Goal: Task Accomplishment & Management: Use online tool/utility

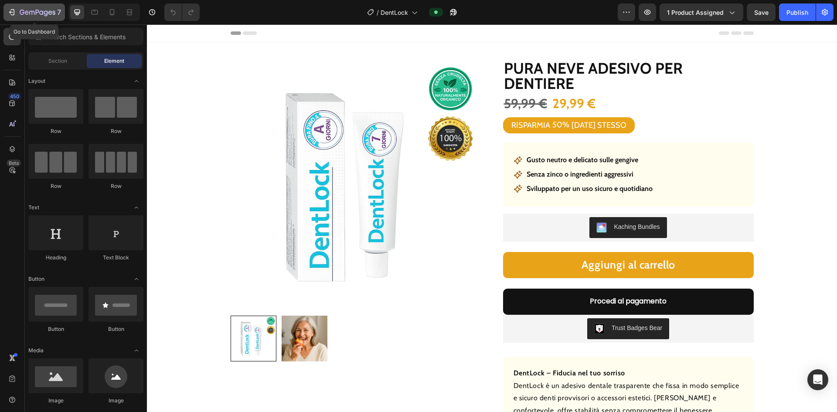
click at [29, 12] on icon "button" at bounding box center [31, 13] width 5 height 4
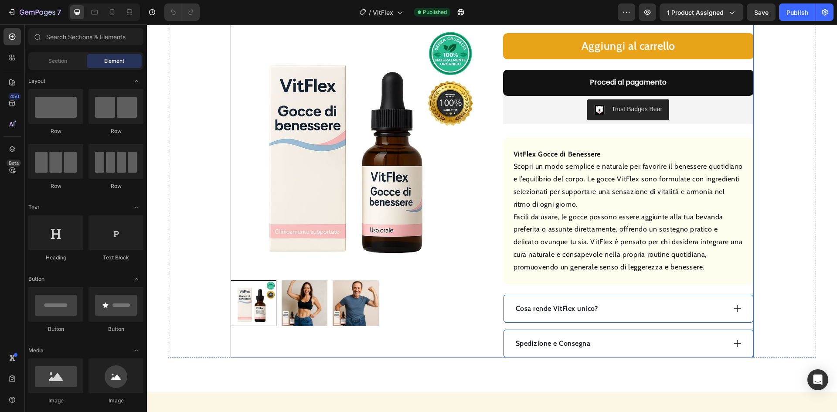
scroll to position [44, 0]
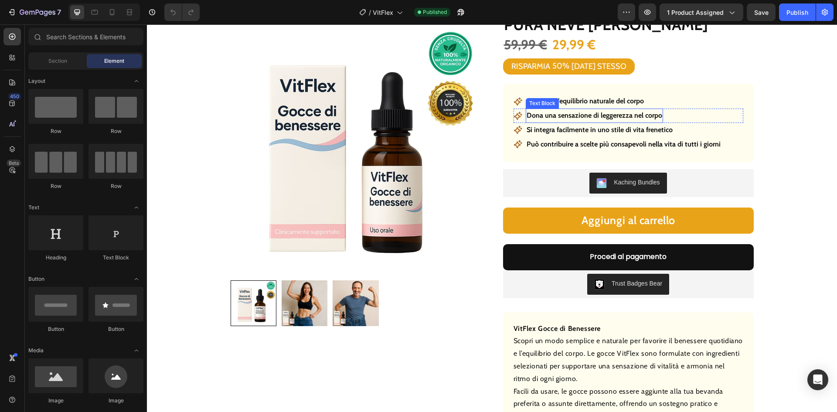
click at [559, 100] on p "Supporta l’equilibrio naturale del corpo" at bounding box center [584, 101] width 117 height 13
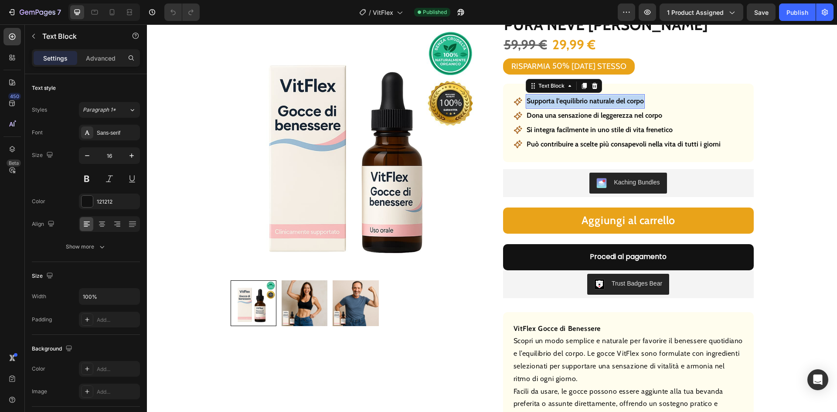
click at [559, 100] on p "Supporta l’equilibrio naturale del corpo" at bounding box center [584, 101] width 117 height 13
click at [645, 114] on p "Dona una sensazione di leggerezza nel corpo" at bounding box center [594, 115] width 136 height 13
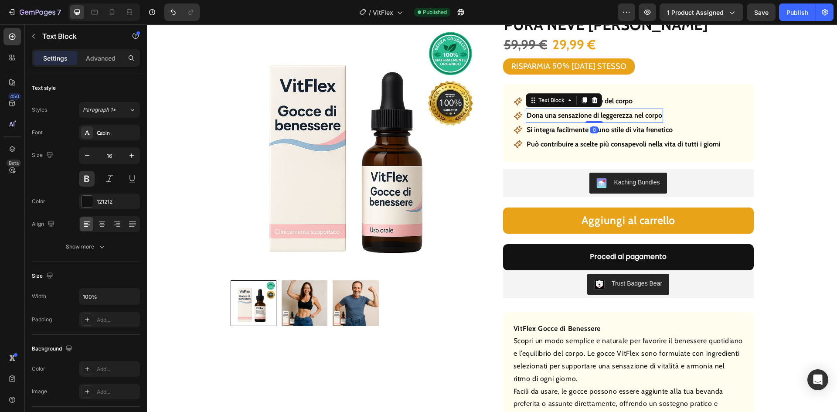
click at [645, 114] on p "Dona una sensazione di leggerezza nel corpo" at bounding box center [594, 115] width 136 height 13
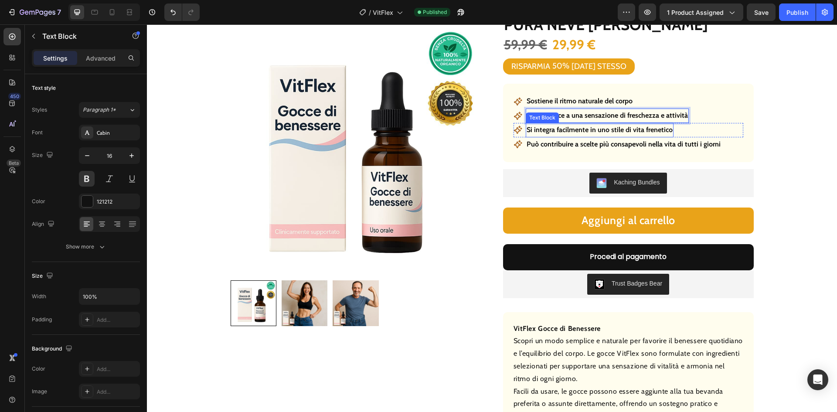
click at [623, 128] on p "Si integra facilmente in uno stile di vita frenetico" at bounding box center [599, 130] width 146 height 13
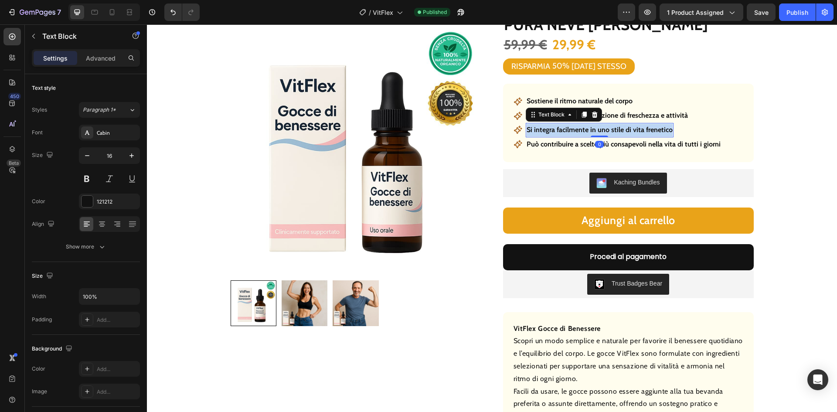
click at [623, 128] on p "Si integra facilmente in uno stile di vita frenetico" at bounding box center [599, 130] width 146 height 13
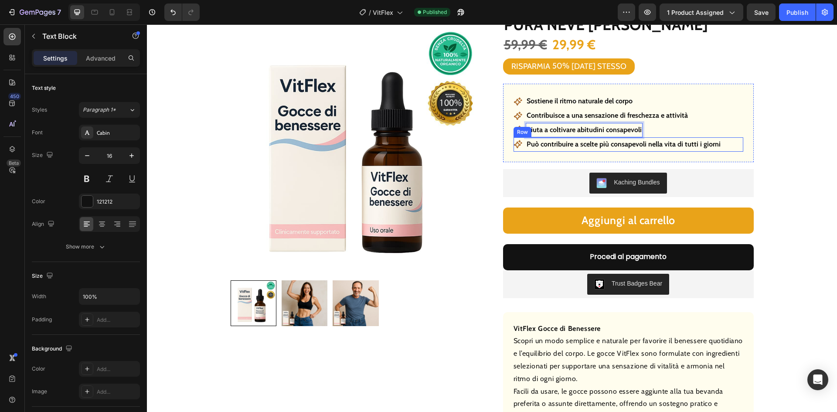
click at [725, 148] on div "Icon Può contribuire a scelte più consapevoli nella vita di tutti i giorni Text…" at bounding box center [628, 144] width 230 height 14
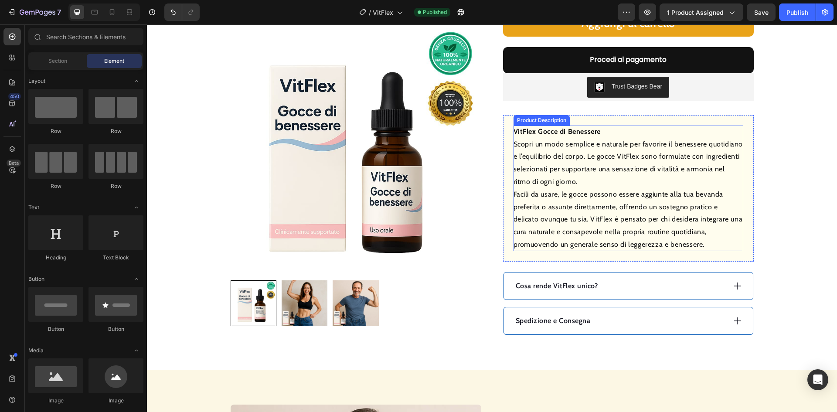
scroll to position [261, 0]
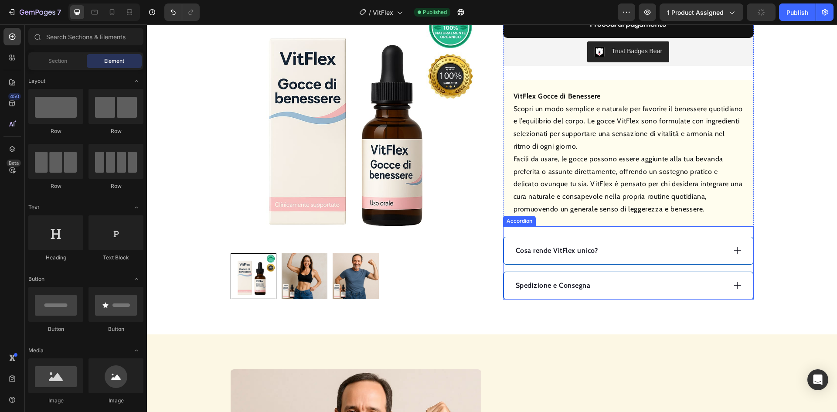
click at [533, 249] on p "Cosa rende VitFlex unico?" at bounding box center [556, 250] width 82 height 10
click at [534, 249] on p "Cosa rende VitFlex unico?" at bounding box center [556, 250] width 82 height 10
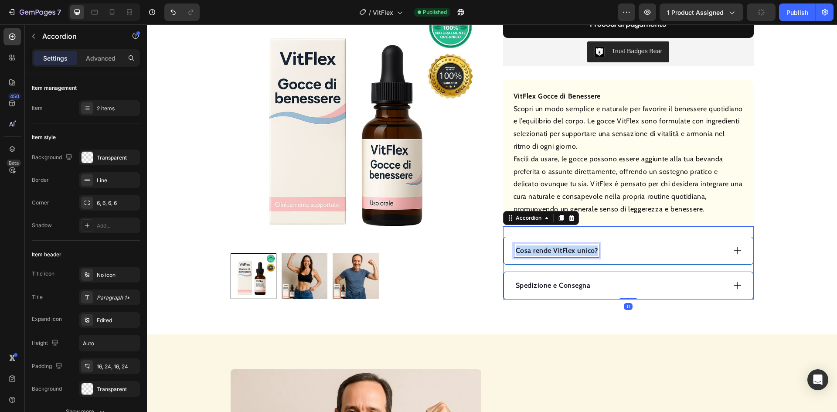
click at [534, 249] on p "Cosa rende VitFlex unico?" at bounding box center [556, 250] width 82 height 10
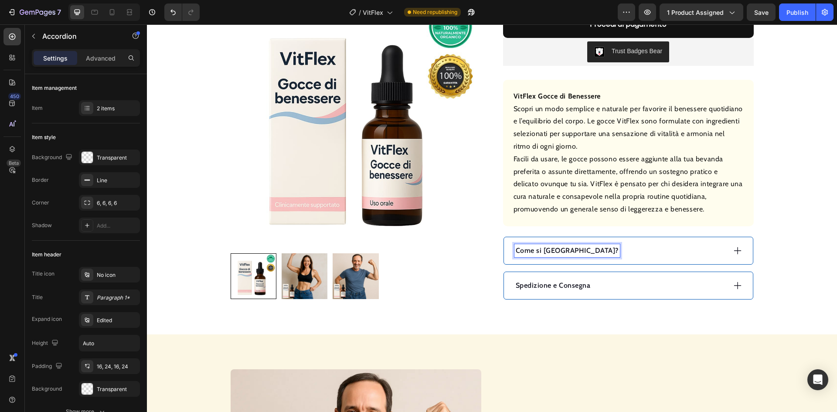
click at [602, 257] on div "Come si [GEOGRAPHIC_DATA]?" at bounding box center [628, 250] width 249 height 27
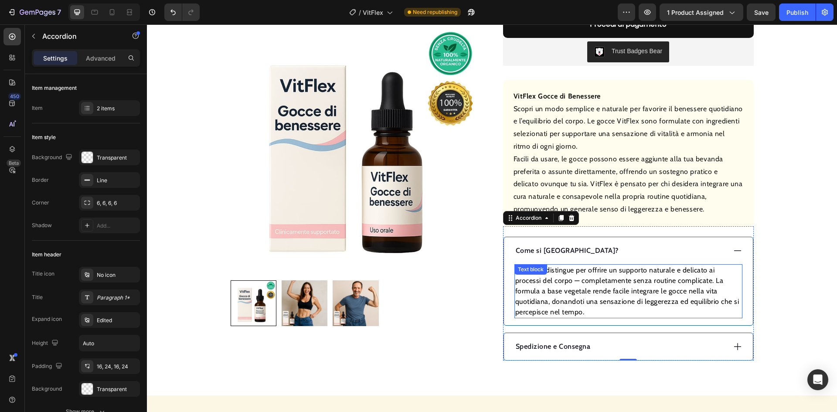
click at [594, 283] on p "VitFlex si distingue per offrire un supporto naturale e delicato ai processi de…" at bounding box center [628, 291] width 226 height 52
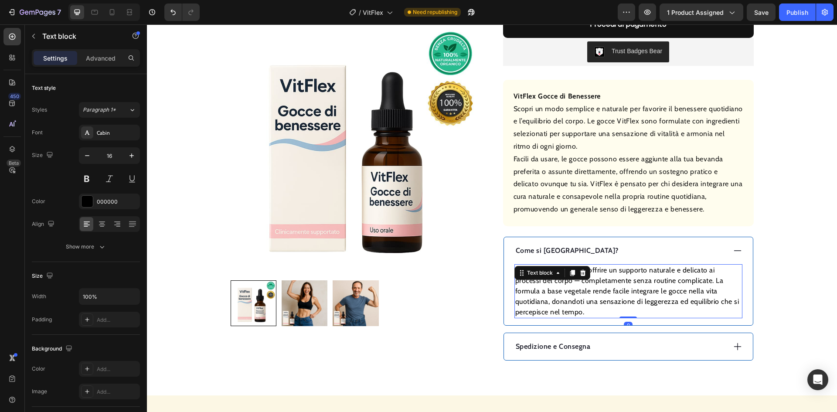
click at [594, 283] on p "VitFlex si distingue per offrire un supporto naturale e delicato ai processi de…" at bounding box center [628, 291] width 226 height 52
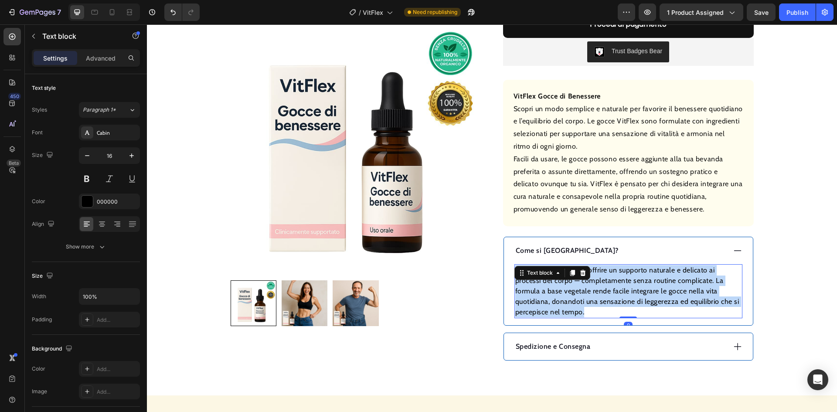
click at [594, 283] on p "VitFlex si distingue per offrire un supporto naturale e delicato ai processi de…" at bounding box center [628, 291] width 226 height 52
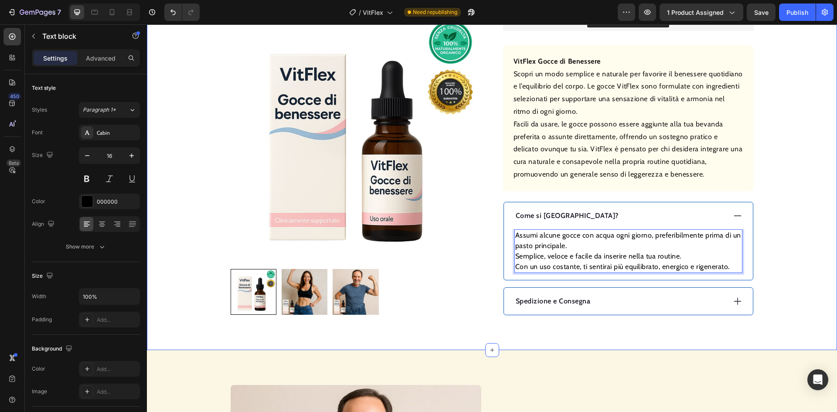
scroll to position [349, 0]
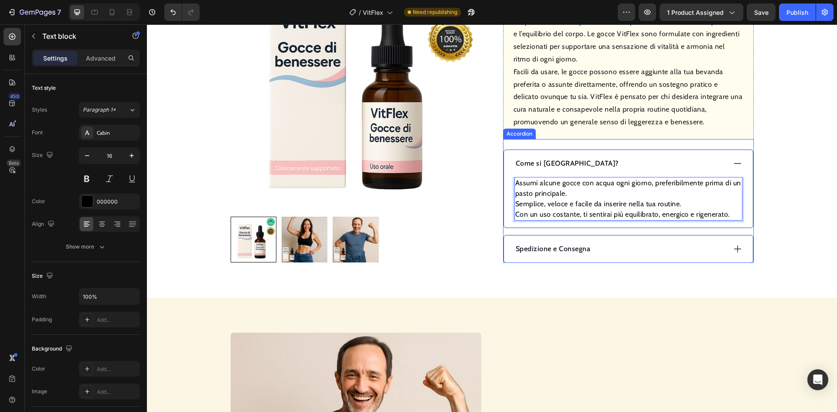
click at [623, 248] on div "Spedizione e Consegna" at bounding box center [619, 248] width 211 height 13
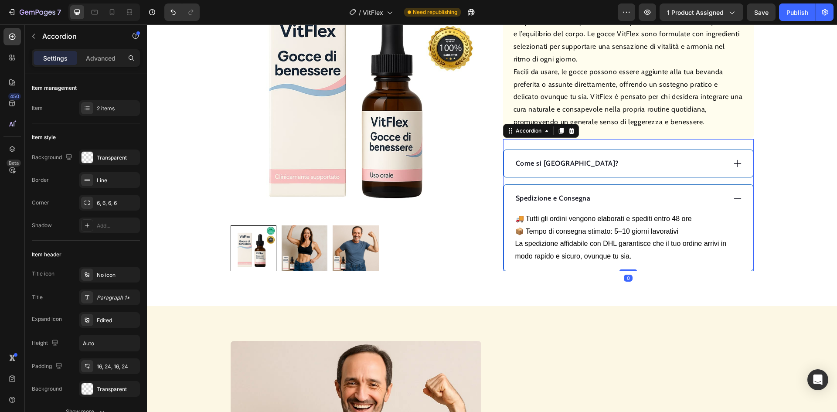
click at [616, 201] on div "Spedizione e Consegna" at bounding box center [619, 198] width 211 height 13
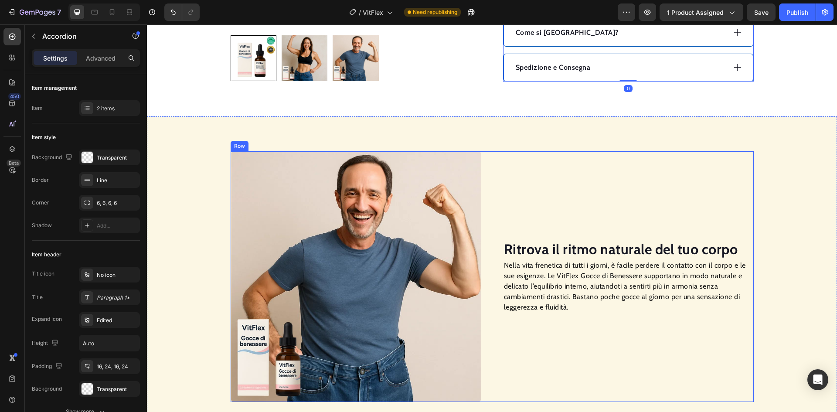
scroll to position [523, 0]
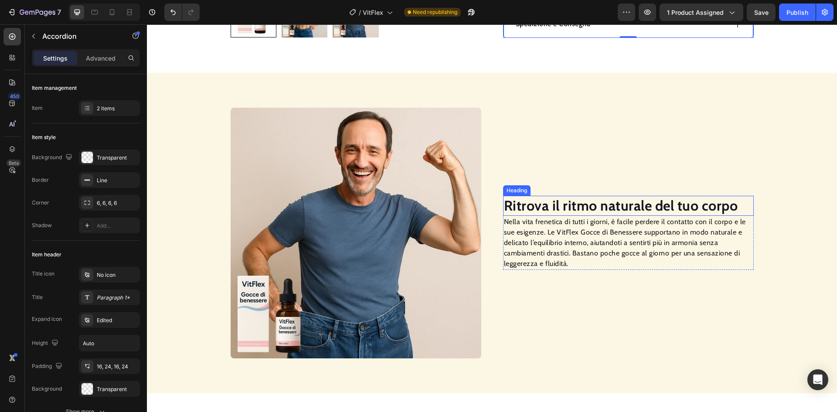
click at [563, 210] on strong "Ritrova il ritmo naturale del tuo corpo" at bounding box center [621, 205] width 234 height 17
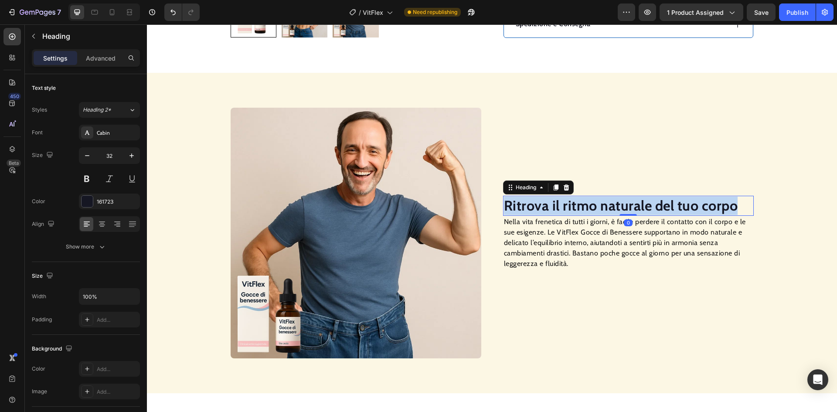
click at [564, 209] on strong "Ritrova il ritmo naturale del tuo corpo" at bounding box center [621, 205] width 234 height 17
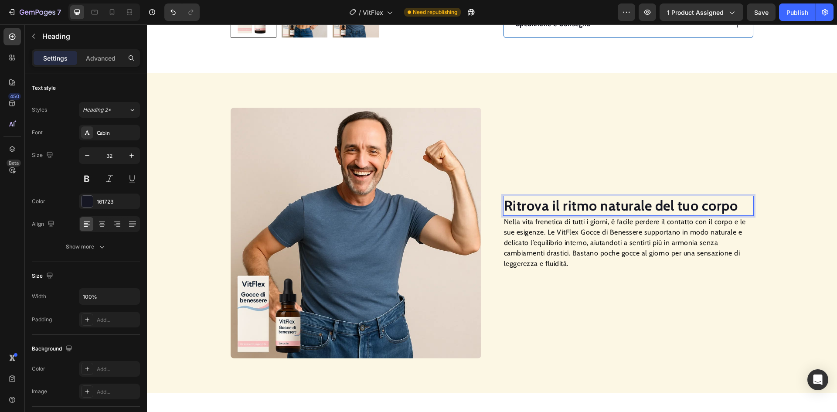
scroll to position [514, 0]
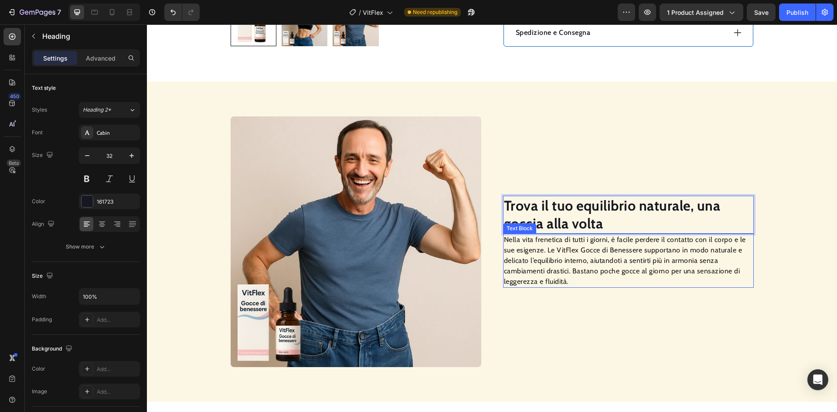
click at [567, 254] on p "Nella vita frenetica di tutti i giorni, è facile perdere il contatto con il cor…" at bounding box center [628, 260] width 249 height 52
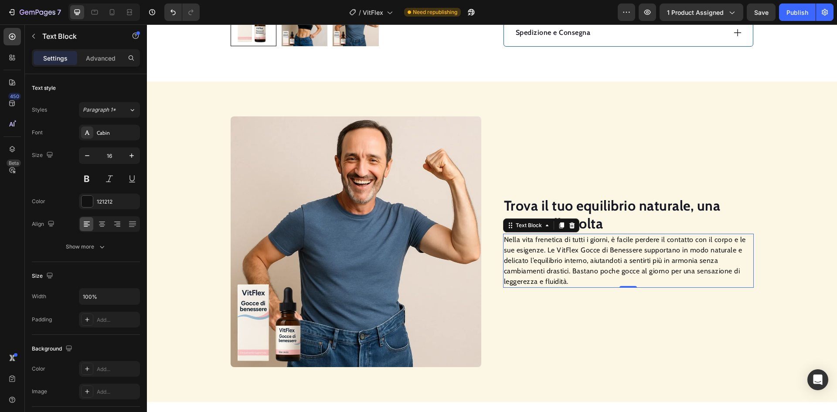
click at [567, 254] on p "Nella vita frenetica di tutti i giorni, è facile perdere il contatto con il cor…" at bounding box center [628, 260] width 249 height 52
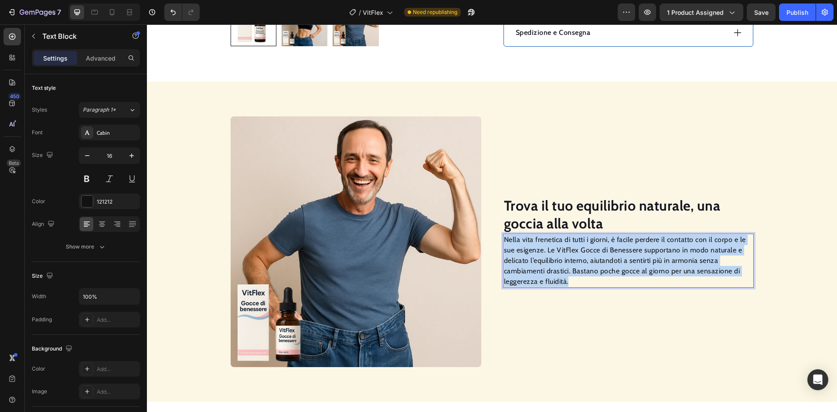
click at [567, 254] on p "Nella vita frenetica di tutti i giorni, è facile perdere il contatto con il cor…" at bounding box center [628, 260] width 249 height 52
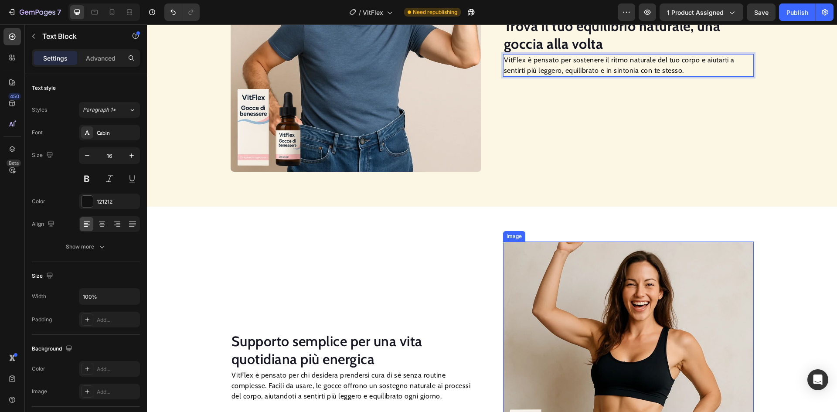
scroll to position [748, 0]
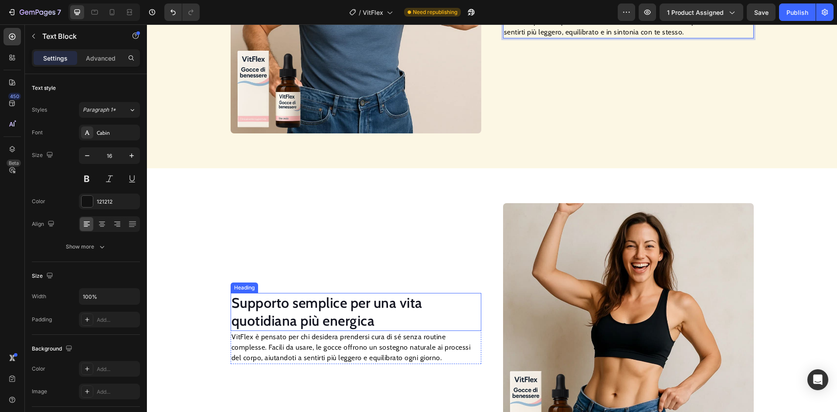
click at [365, 308] on h2 "Supporto semplice per una vita quotidiana più energica" at bounding box center [355, 312] width 251 height 38
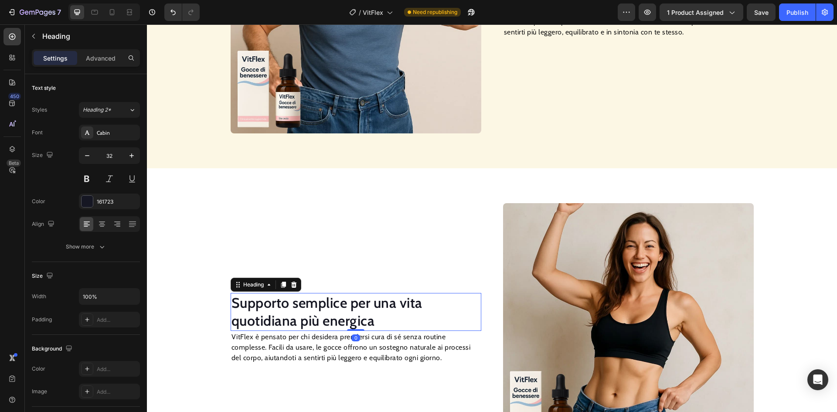
click at [365, 308] on h2 "Supporto semplice per una vita quotidiana più energica" at bounding box center [355, 312] width 251 height 38
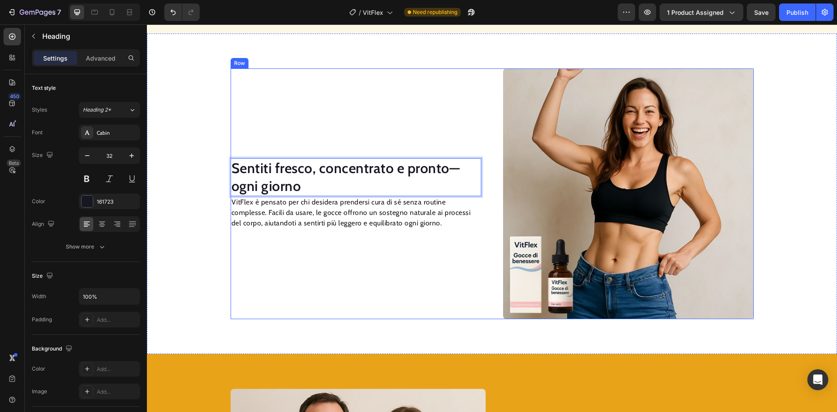
scroll to position [922, 0]
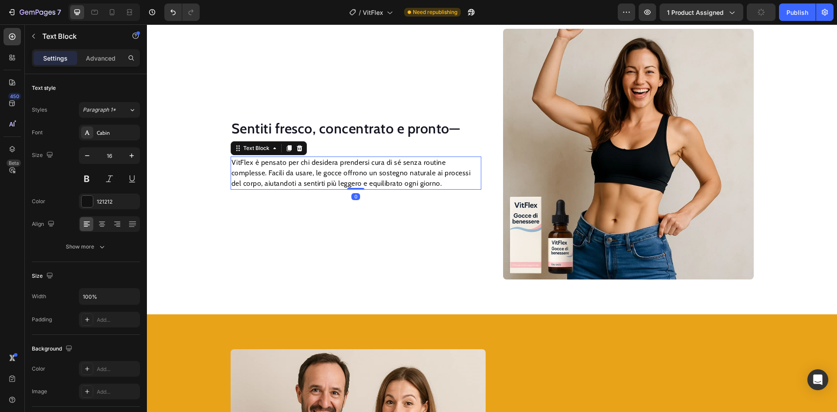
click at [312, 181] on p "VitFlex è pensato per chi desidera prendersi cura di sé senza routine complesse…" at bounding box center [355, 172] width 249 height 31
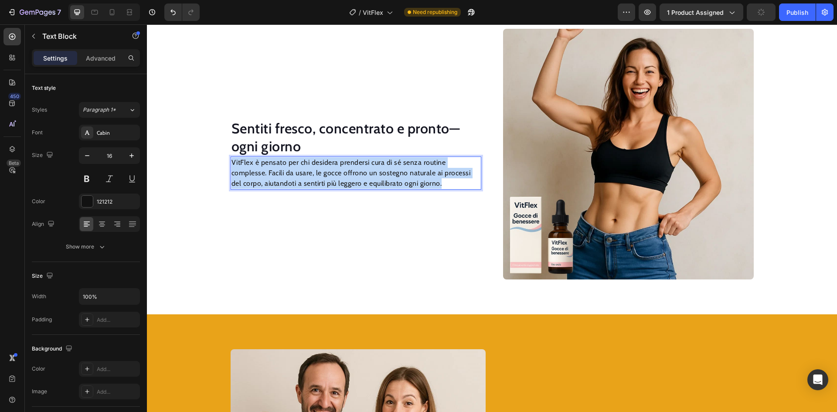
click at [312, 181] on p "VitFlex è pensato per chi desidera prendersi cura di sé senza routine complesse…" at bounding box center [355, 172] width 249 height 31
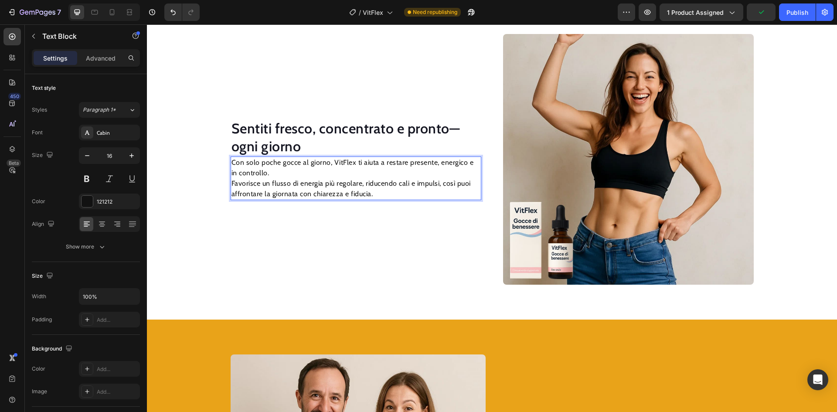
click at [231, 183] on p "Con solo poche gocce al giorno, VitFlex ti aiuta a restare presente, energico e…" at bounding box center [355, 178] width 249 height 42
click at [231, 184] on p "Con solo poche gocce al giorno, VitFlex ti aiuta a restare presente, energico e…" at bounding box center [355, 178] width 249 height 42
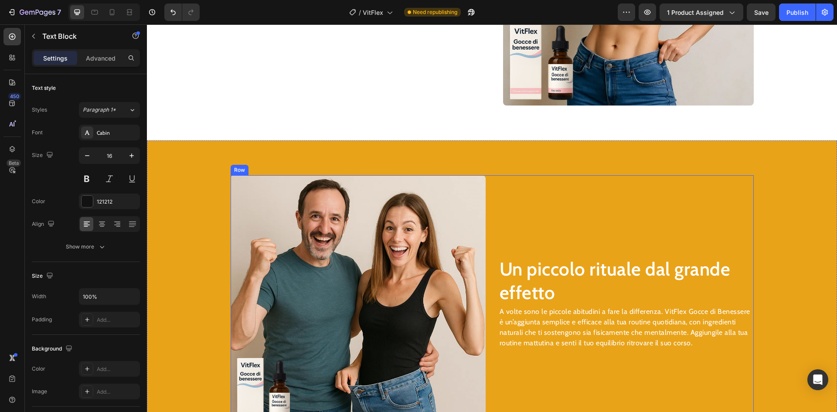
scroll to position [1096, 0]
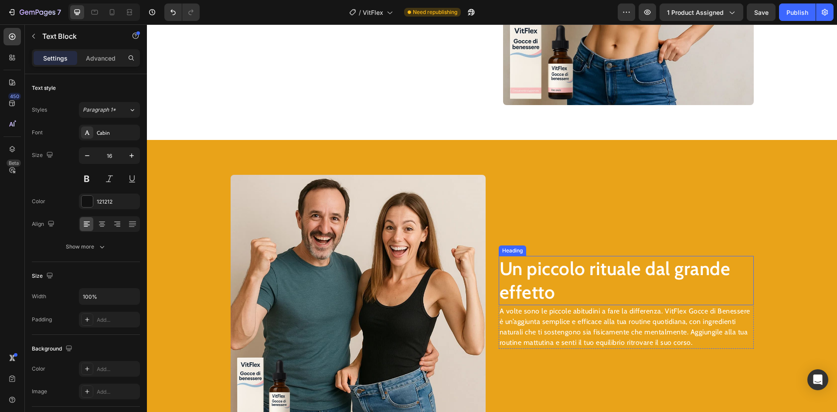
click at [568, 274] on h2 "Un piccolo rituale dal grande effetto" at bounding box center [625, 280] width 255 height 49
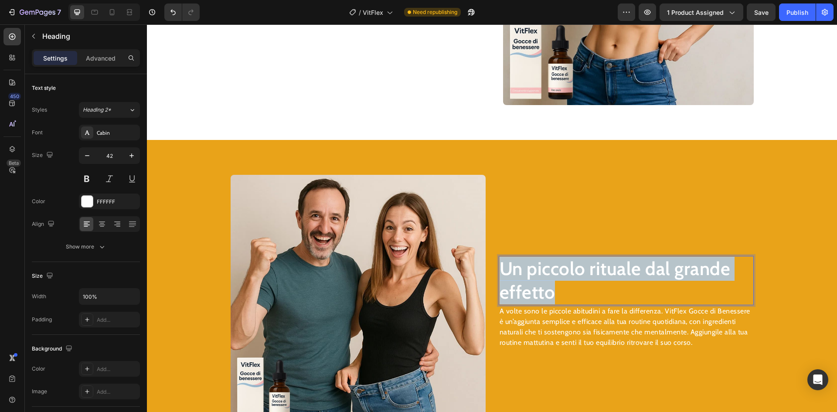
click at [568, 274] on p "Un piccolo rituale dal grande effetto" at bounding box center [625, 280] width 253 height 47
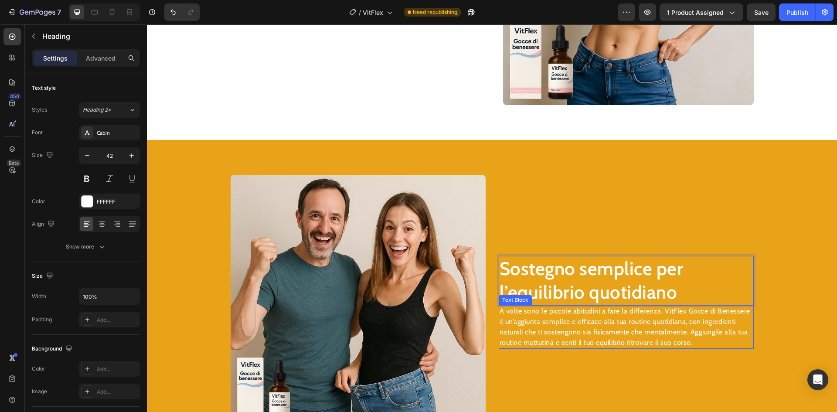
click at [567, 324] on p "A volte sono le piccole abitudini a fare la differenza. VitFlex Gocce di Beness…" at bounding box center [625, 327] width 253 height 42
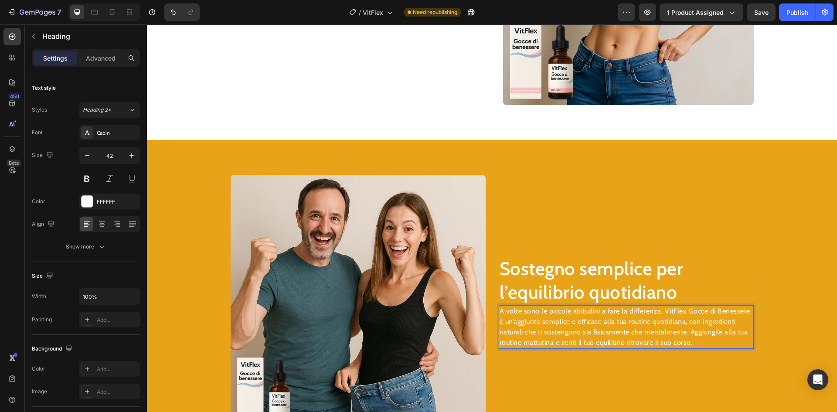
click at [567, 324] on p "A volte sono le piccole abitudini a fare la differenza. VitFlex Gocce di Beness…" at bounding box center [625, 327] width 253 height 42
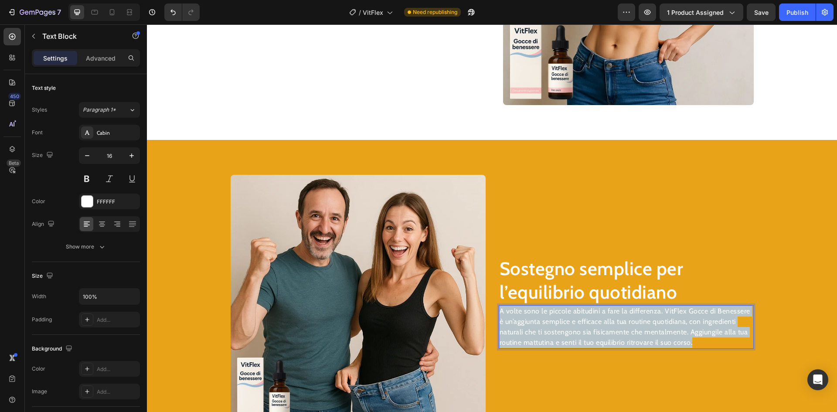
click at [567, 324] on p "A volte sono le piccole abitudini a fare la differenza. VitFlex Gocce di Beness…" at bounding box center [625, 327] width 253 height 42
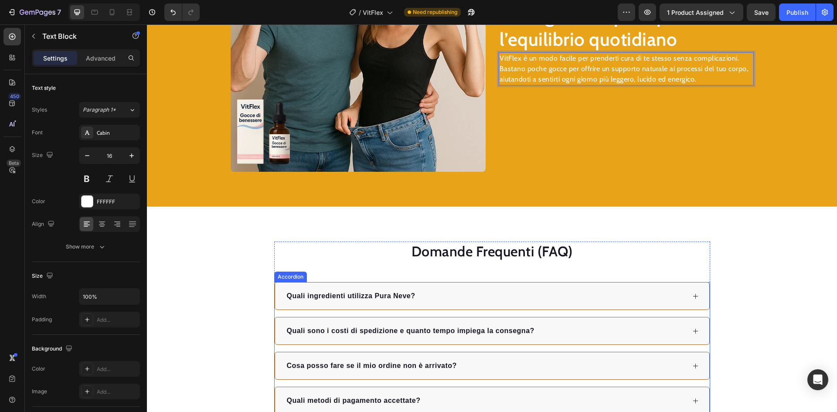
scroll to position [1363, 0]
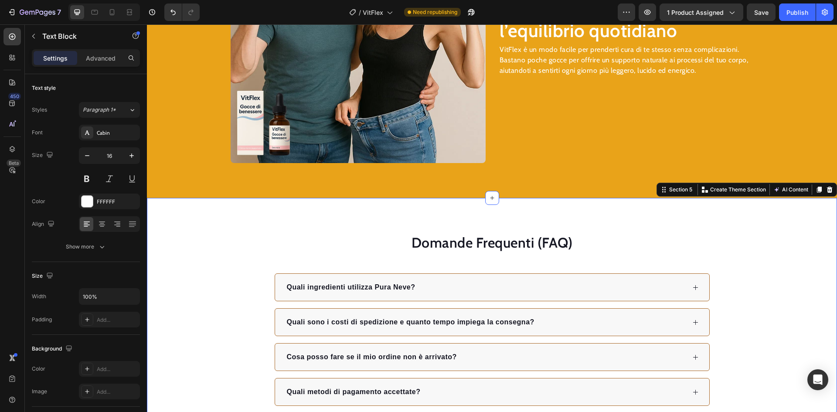
click at [653, 211] on div "Domande Frequenti (FAQ) Heading Quali ingredienti utilizza Pura Neve? Quali son…" at bounding box center [492, 337] width 690 height 278
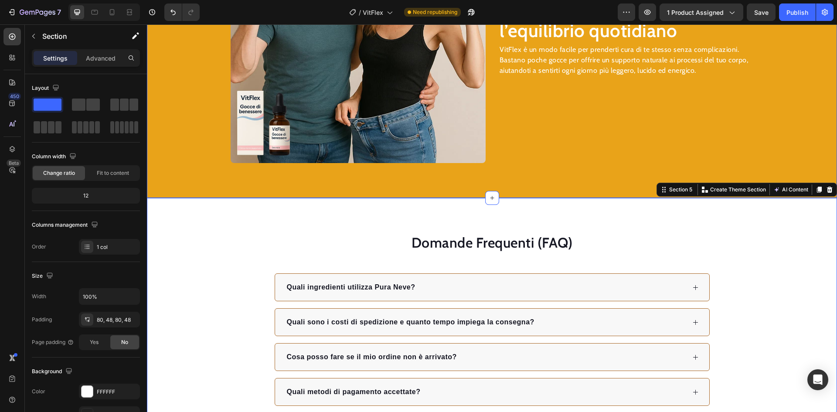
click at [433, 127] on img at bounding box center [357, 35] width 255 height 255
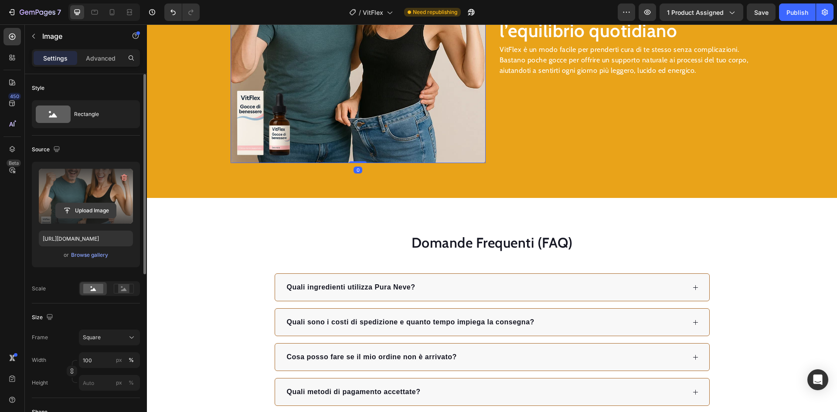
click at [73, 204] on input "file" at bounding box center [86, 210] width 60 height 15
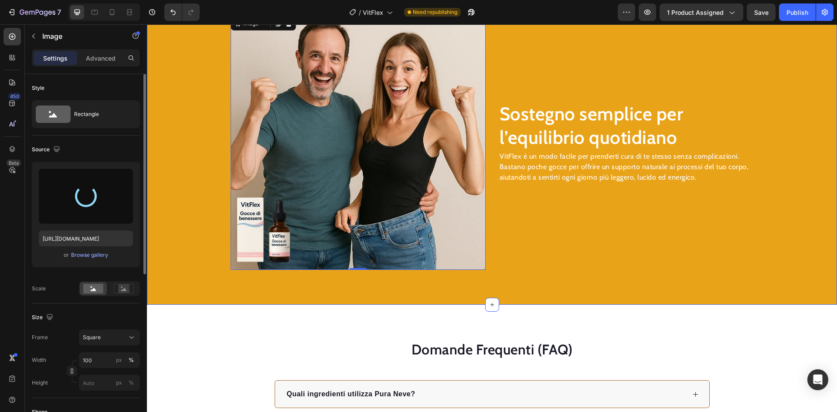
scroll to position [1232, 0]
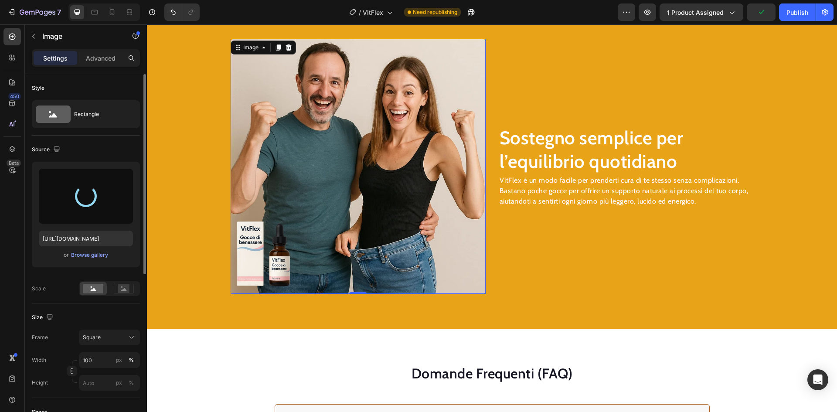
type input "[URL][DOMAIN_NAME]"
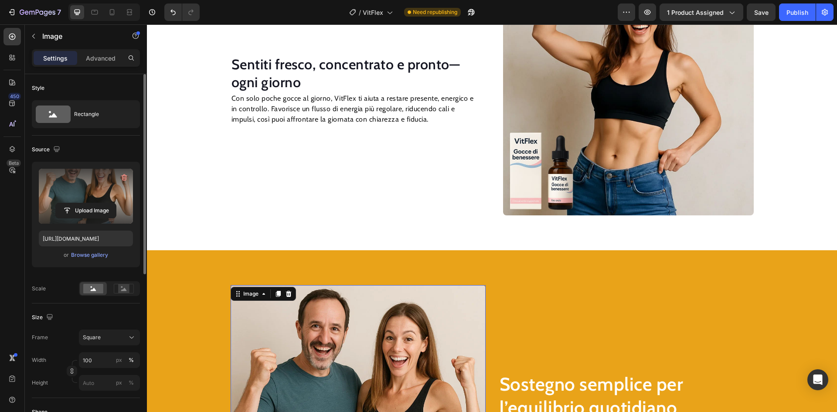
scroll to position [927, 0]
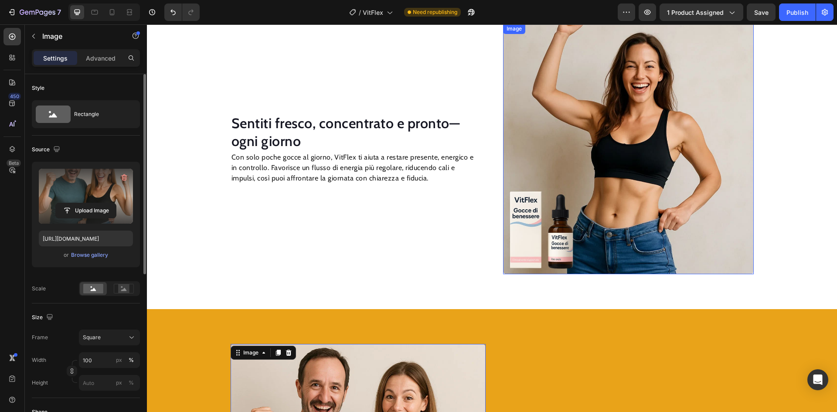
click at [595, 170] on img at bounding box center [628, 149] width 251 height 251
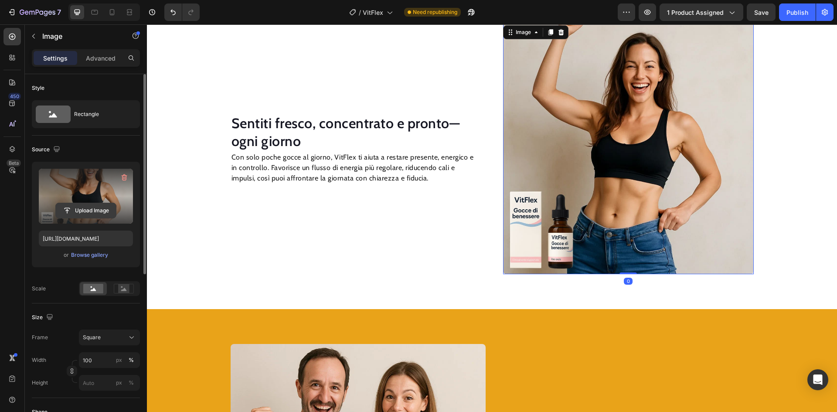
click at [94, 208] on input "file" at bounding box center [86, 210] width 60 height 15
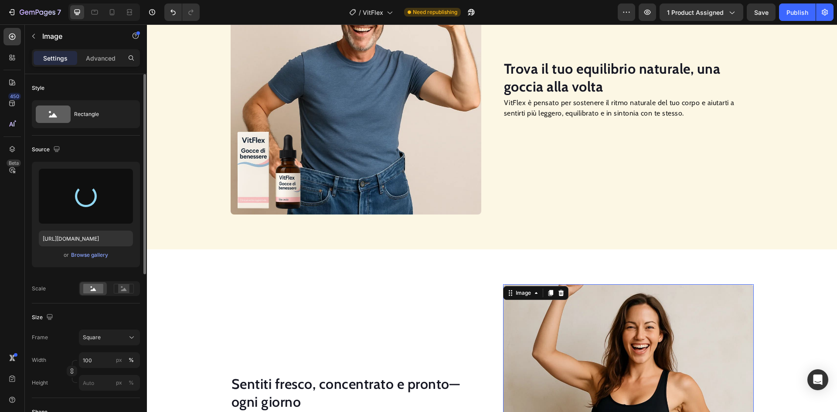
scroll to position [666, 0]
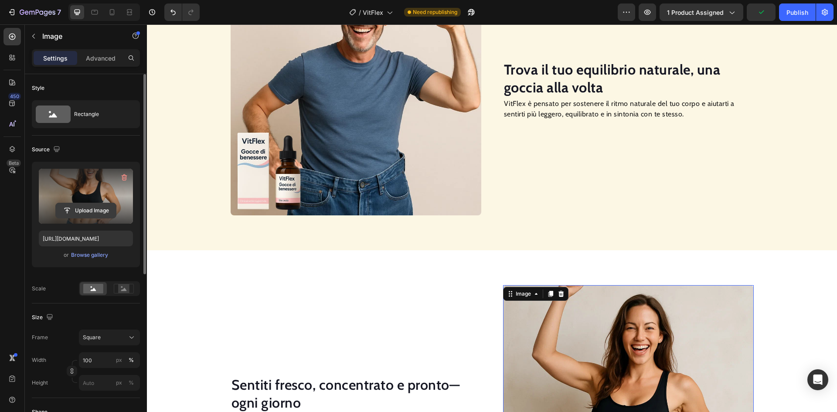
click at [83, 206] on input "file" at bounding box center [86, 210] width 60 height 15
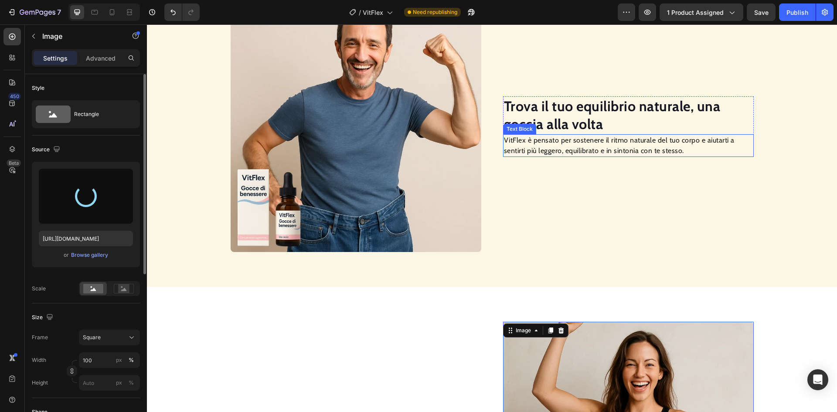
scroll to position [579, 0]
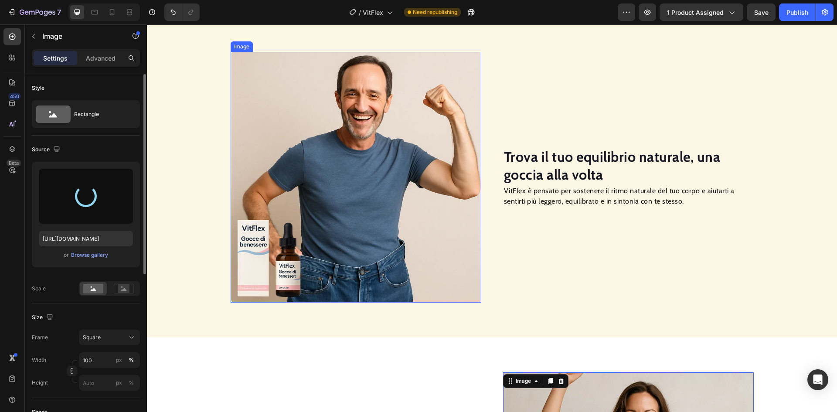
type input "[URL][DOMAIN_NAME]"
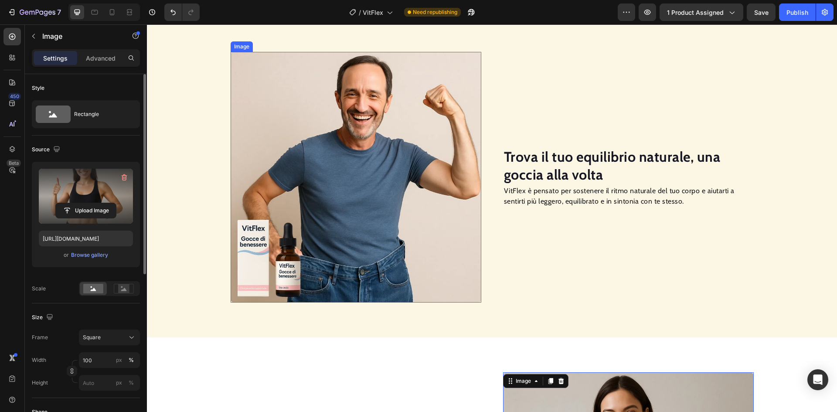
click at [396, 159] on img at bounding box center [355, 177] width 251 height 251
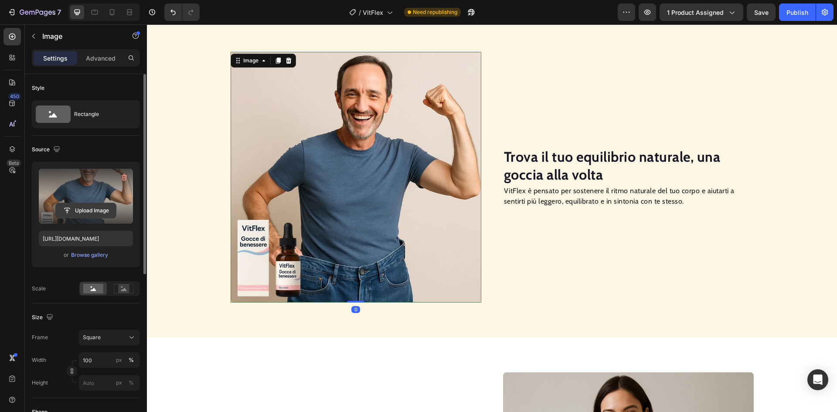
click at [88, 206] on input "file" at bounding box center [86, 210] width 60 height 15
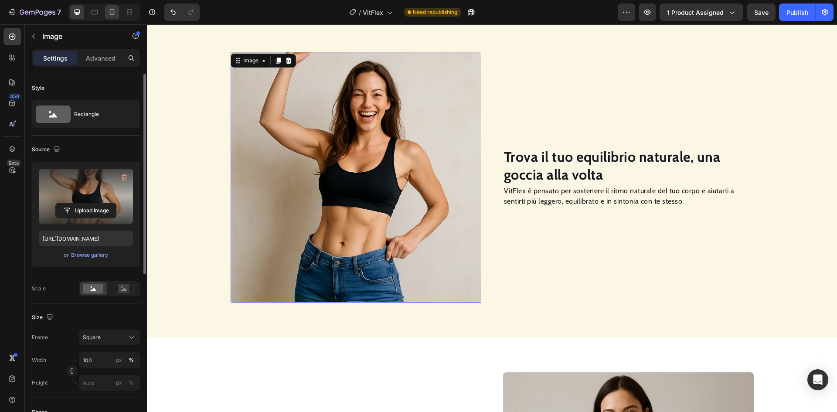
click at [111, 13] on icon at bounding box center [112, 12] width 9 height 9
type input "[URL][DOMAIN_NAME]"
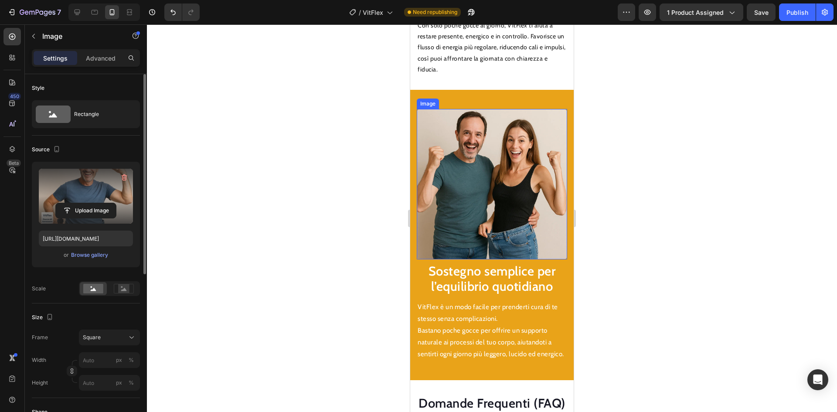
scroll to position [1222, 0]
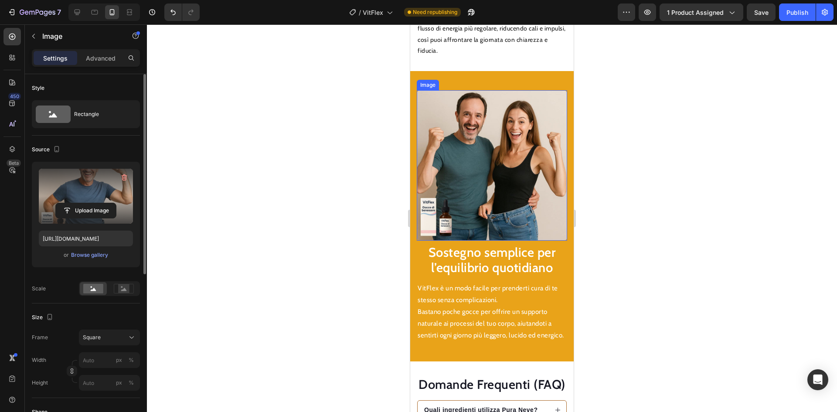
click at [485, 181] on img at bounding box center [492, 165] width 150 height 150
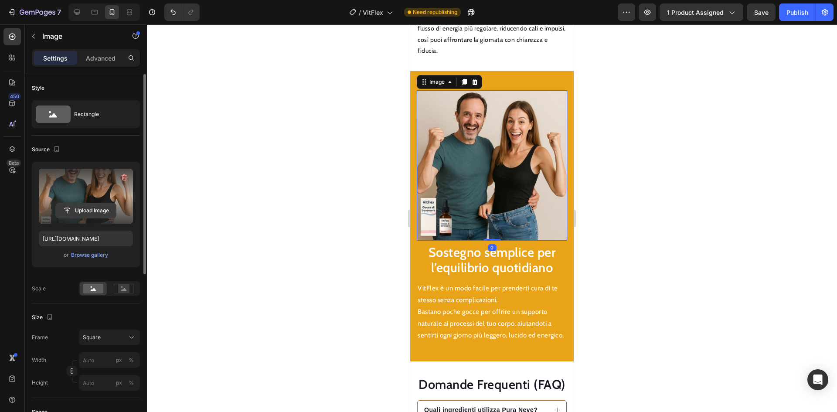
click at [88, 215] on input "file" at bounding box center [86, 210] width 60 height 15
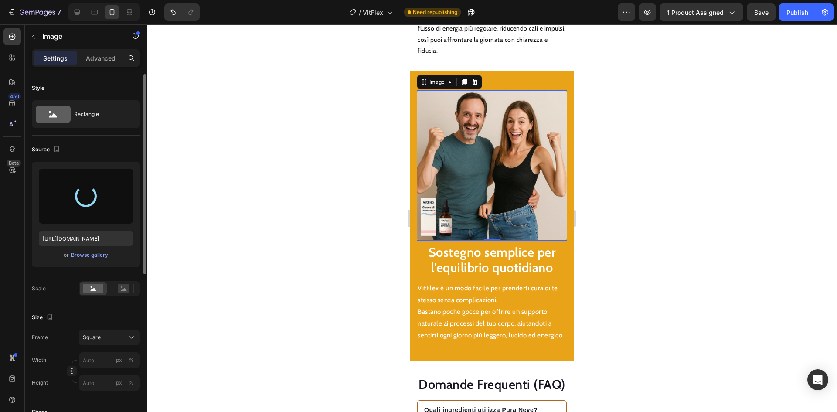
type input "[URL][DOMAIN_NAME]"
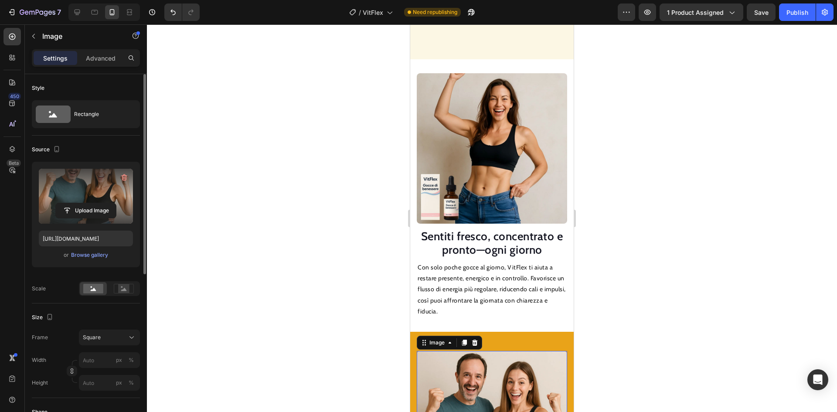
scroll to position [960, 0]
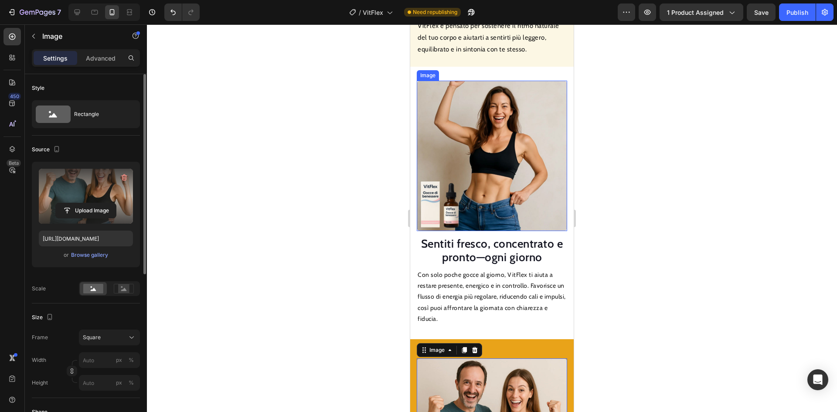
click at [484, 109] on img at bounding box center [492, 156] width 150 height 150
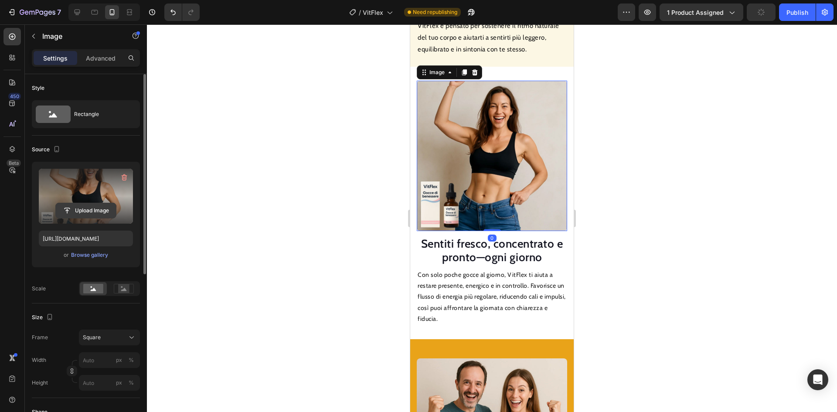
click at [91, 205] on input "file" at bounding box center [86, 210] width 60 height 15
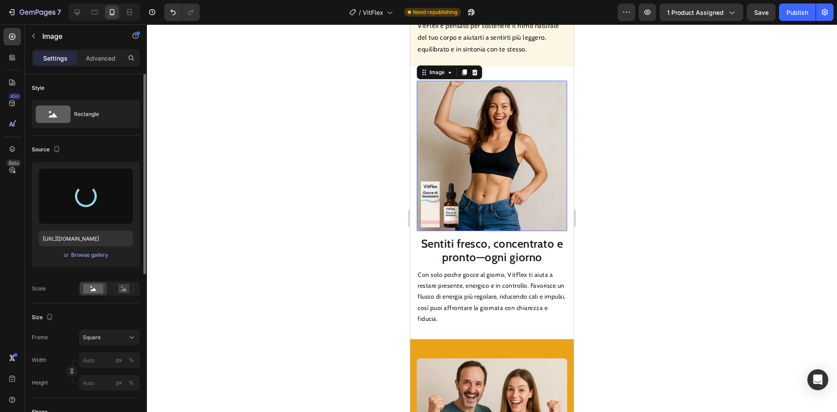
type input "[URL][DOMAIN_NAME]"
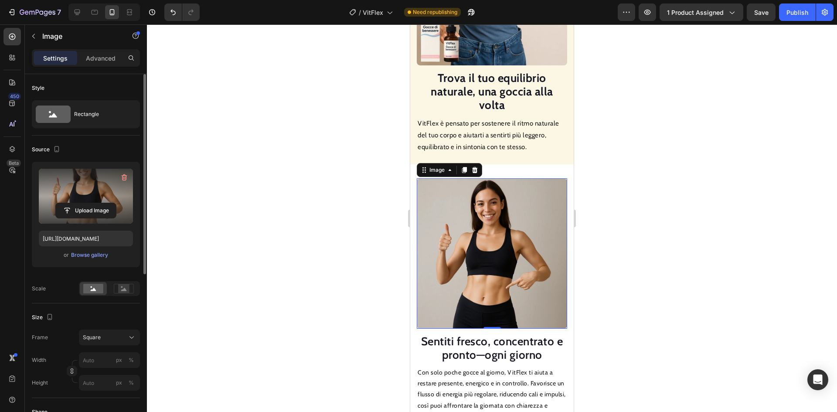
scroll to position [830, 0]
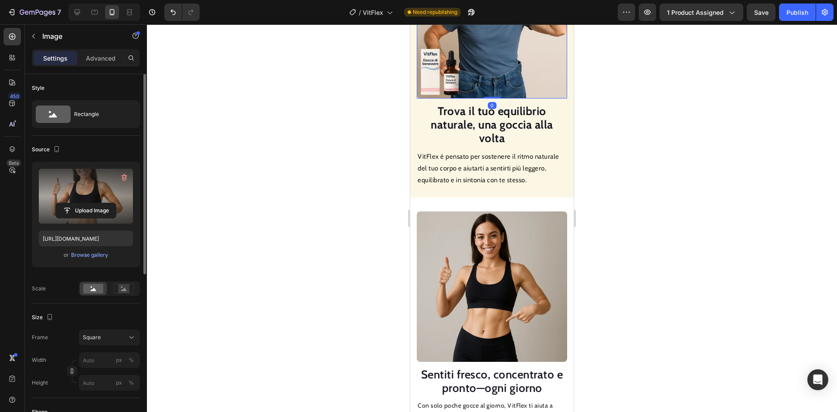
click at [481, 64] on img at bounding box center [492, 23] width 150 height 150
click at [97, 208] on input "file" at bounding box center [86, 210] width 60 height 15
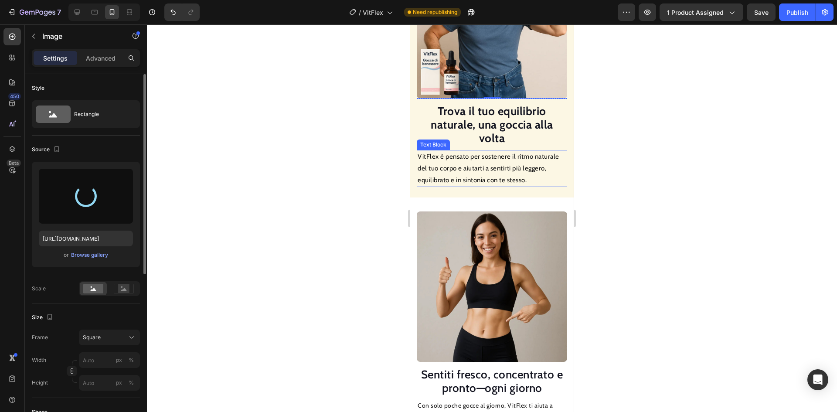
type input "[URL][DOMAIN_NAME]"
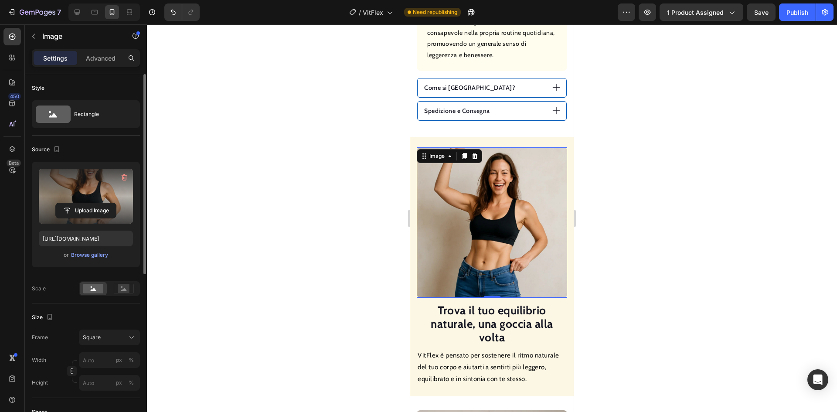
scroll to position [612, 0]
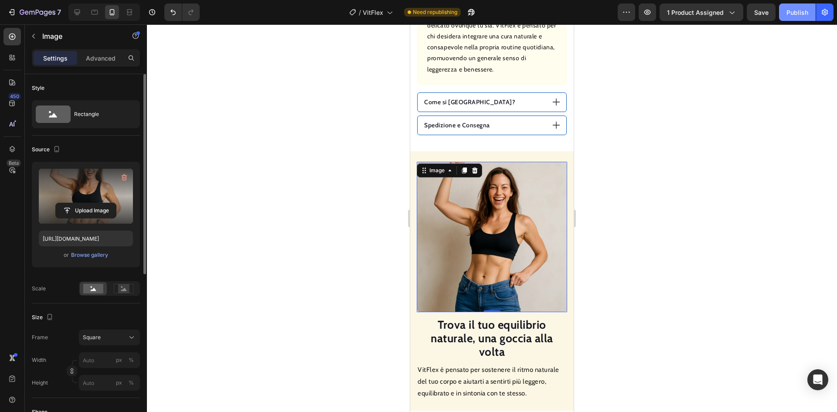
click at [797, 13] on div "Publish" at bounding box center [797, 12] width 22 height 9
